Goal: Information Seeking & Learning: Learn about a topic

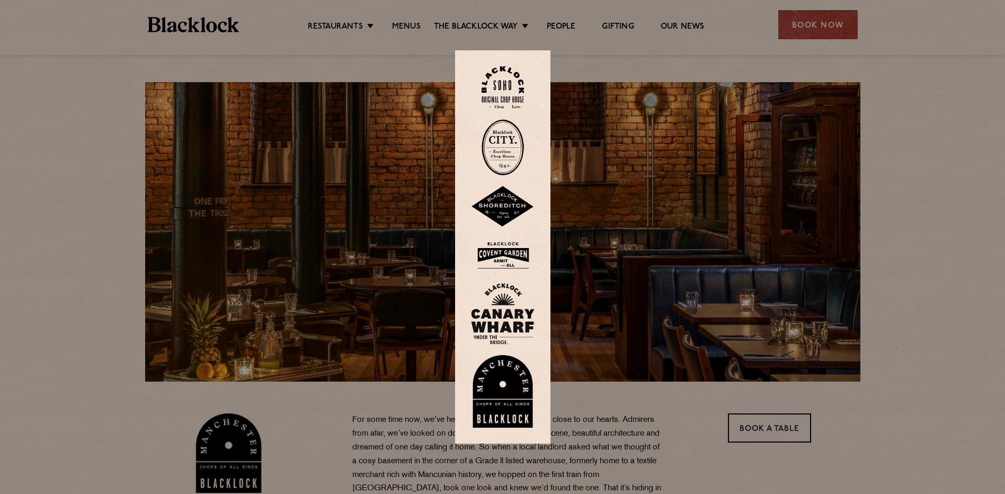
click at [508, 403] on img at bounding box center [503, 391] width 64 height 73
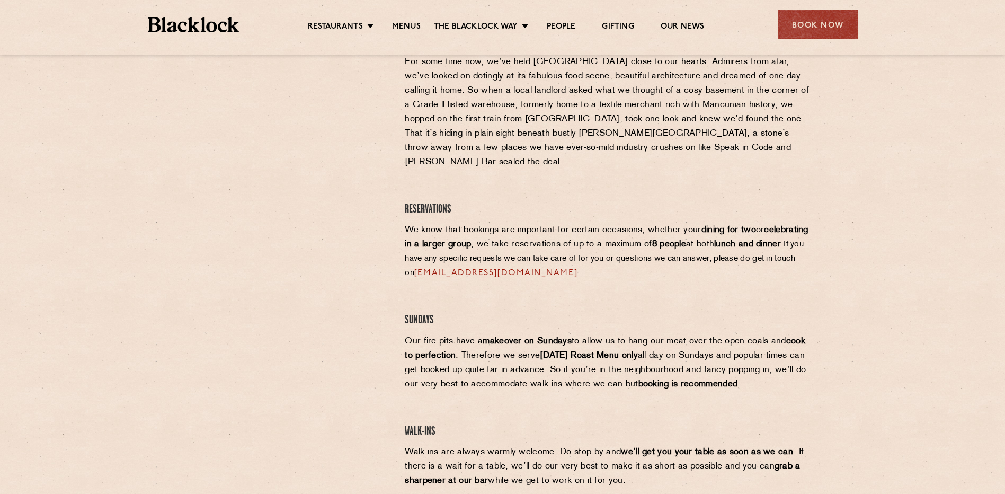
scroll to position [318, 0]
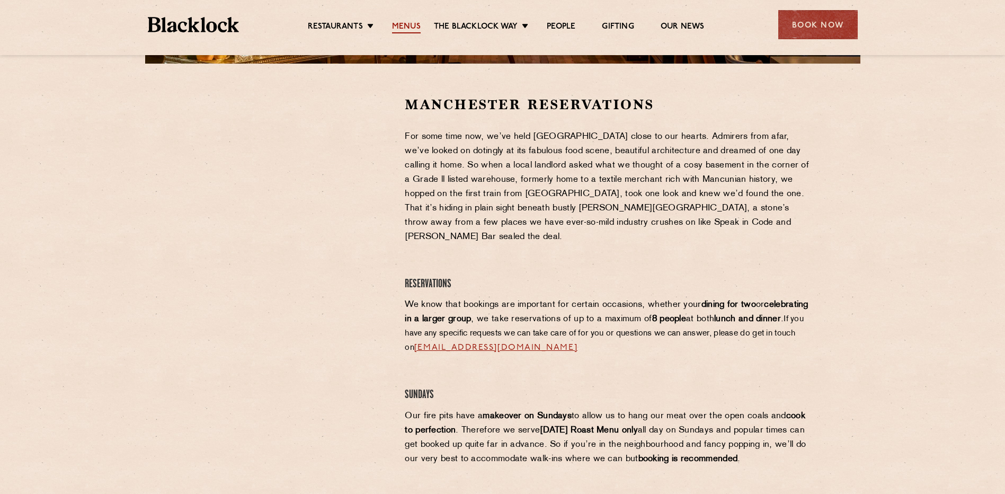
click at [412, 24] on link "Menus" at bounding box center [406, 28] width 29 height 12
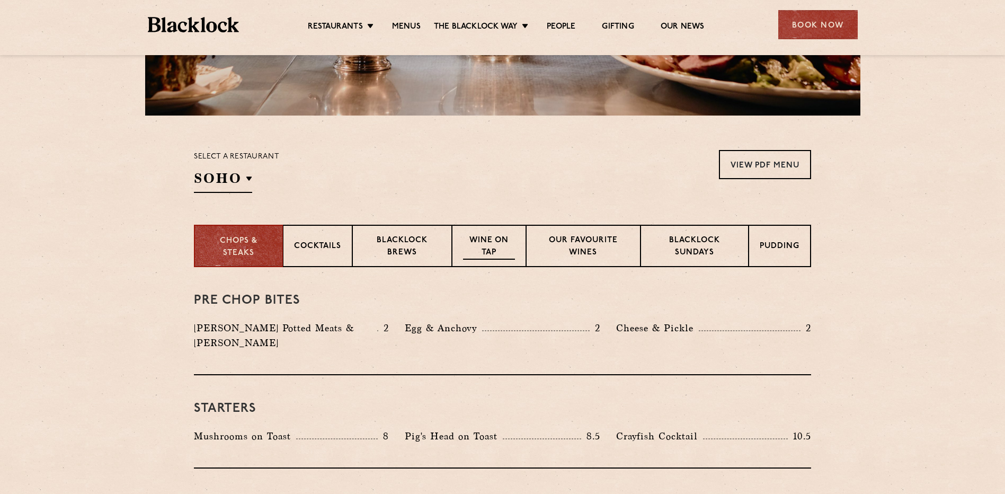
scroll to position [265, 0]
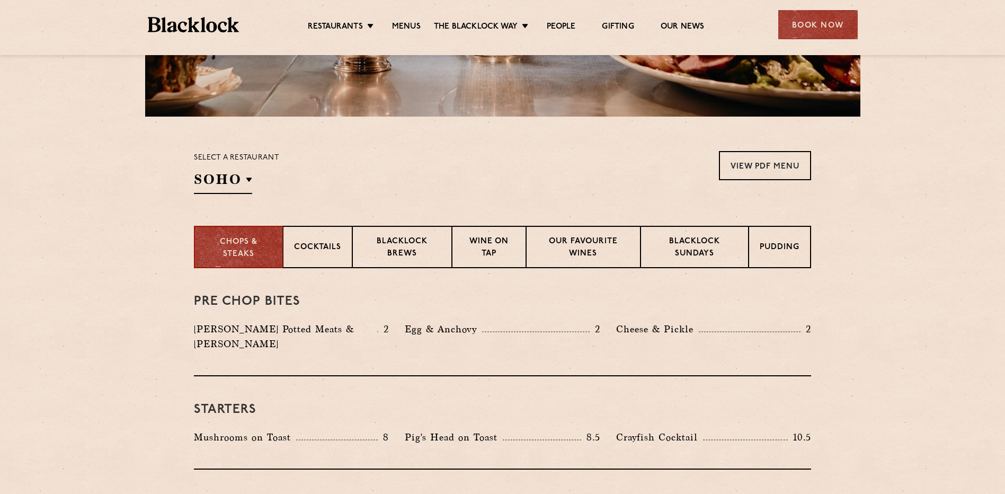
click at [255, 183] on div "Select a restaurant [GEOGRAPHIC_DATA] [GEOGRAPHIC_DATA] [GEOGRAPHIC_DATA] [GEOG…" at bounding box center [236, 172] width 85 height 43
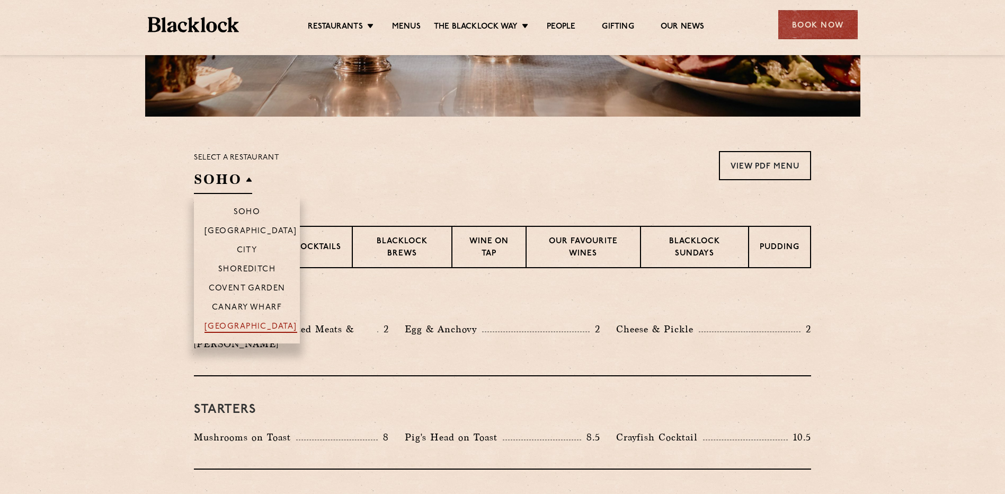
click at [256, 329] on p "[GEOGRAPHIC_DATA]" at bounding box center [250, 327] width 93 height 11
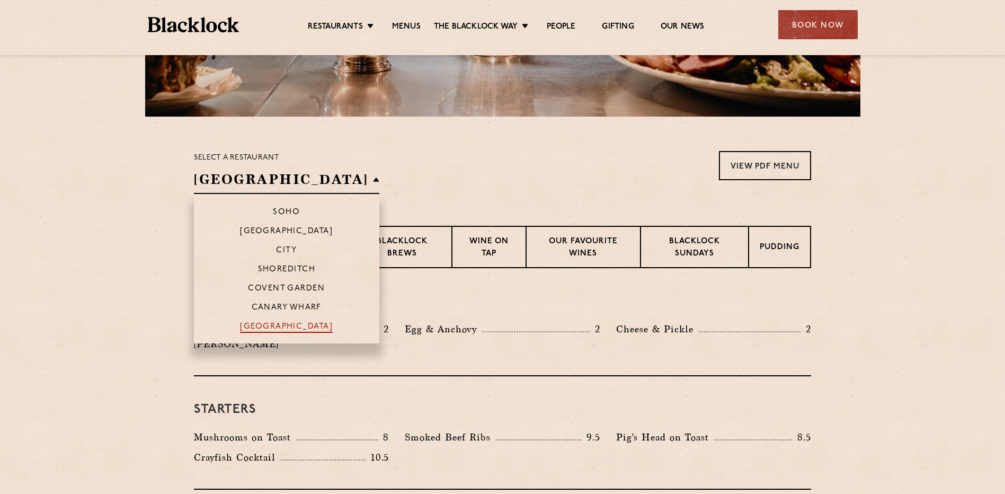
click at [262, 327] on p "[GEOGRAPHIC_DATA]" at bounding box center [286, 327] width 93 height 11
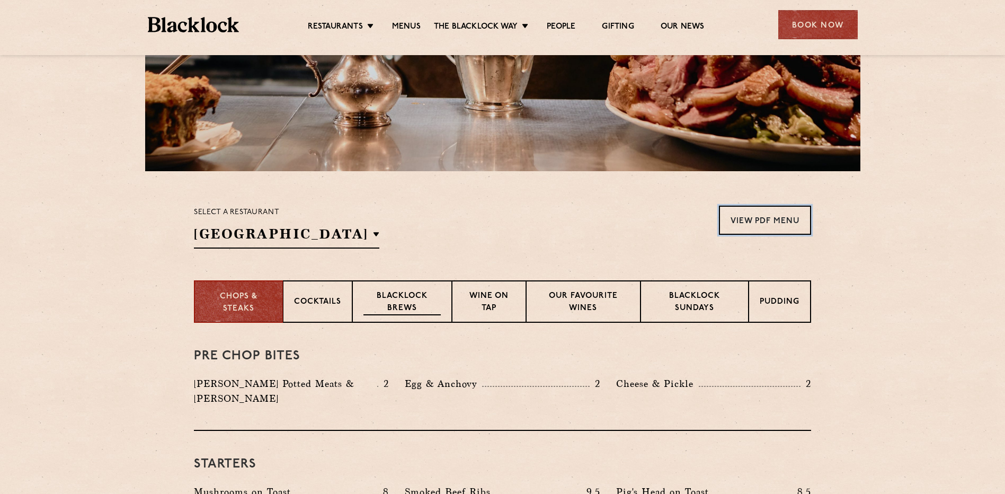
scroll to position [212, 0]
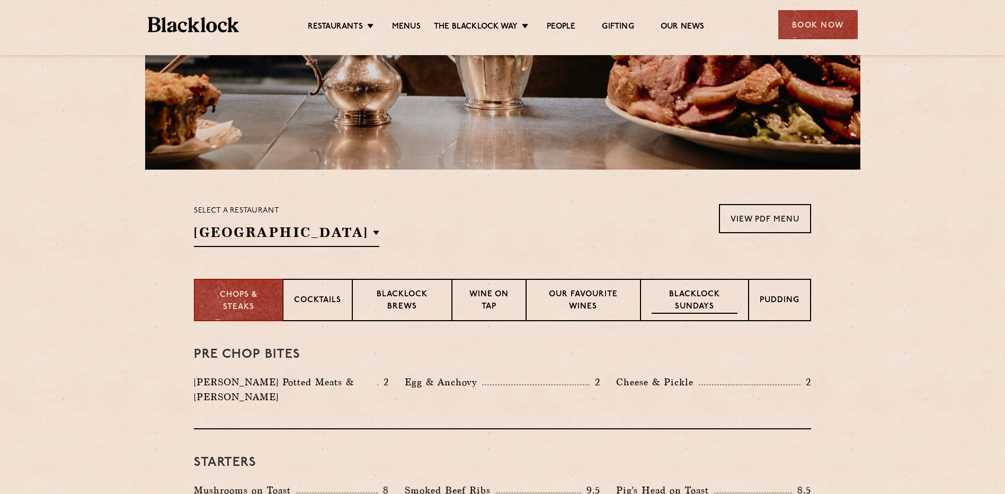
click at [723, 300] on p "Blacklock Sundays" at bounding box center [694, 301] width 86 height 25
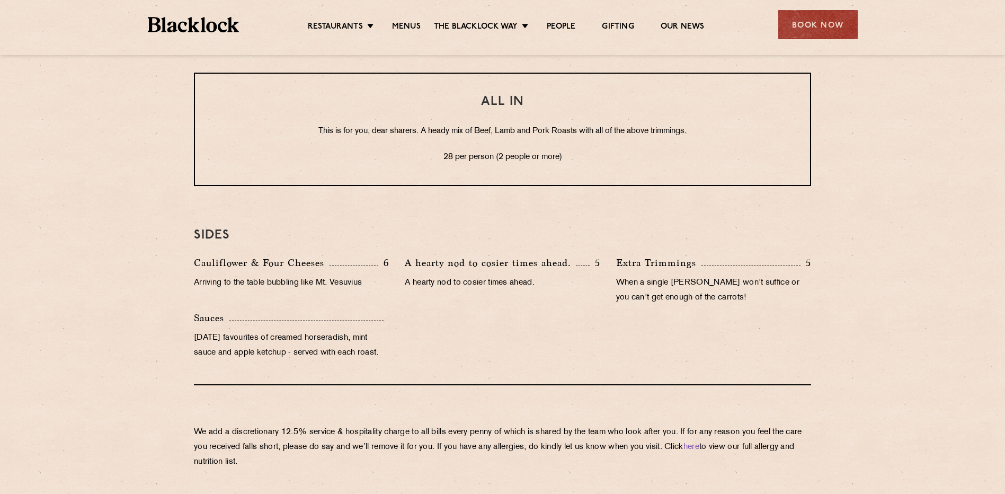
scroll to position [953, 0]
